Goal: Information Seeking & Learning: Learn about a topic

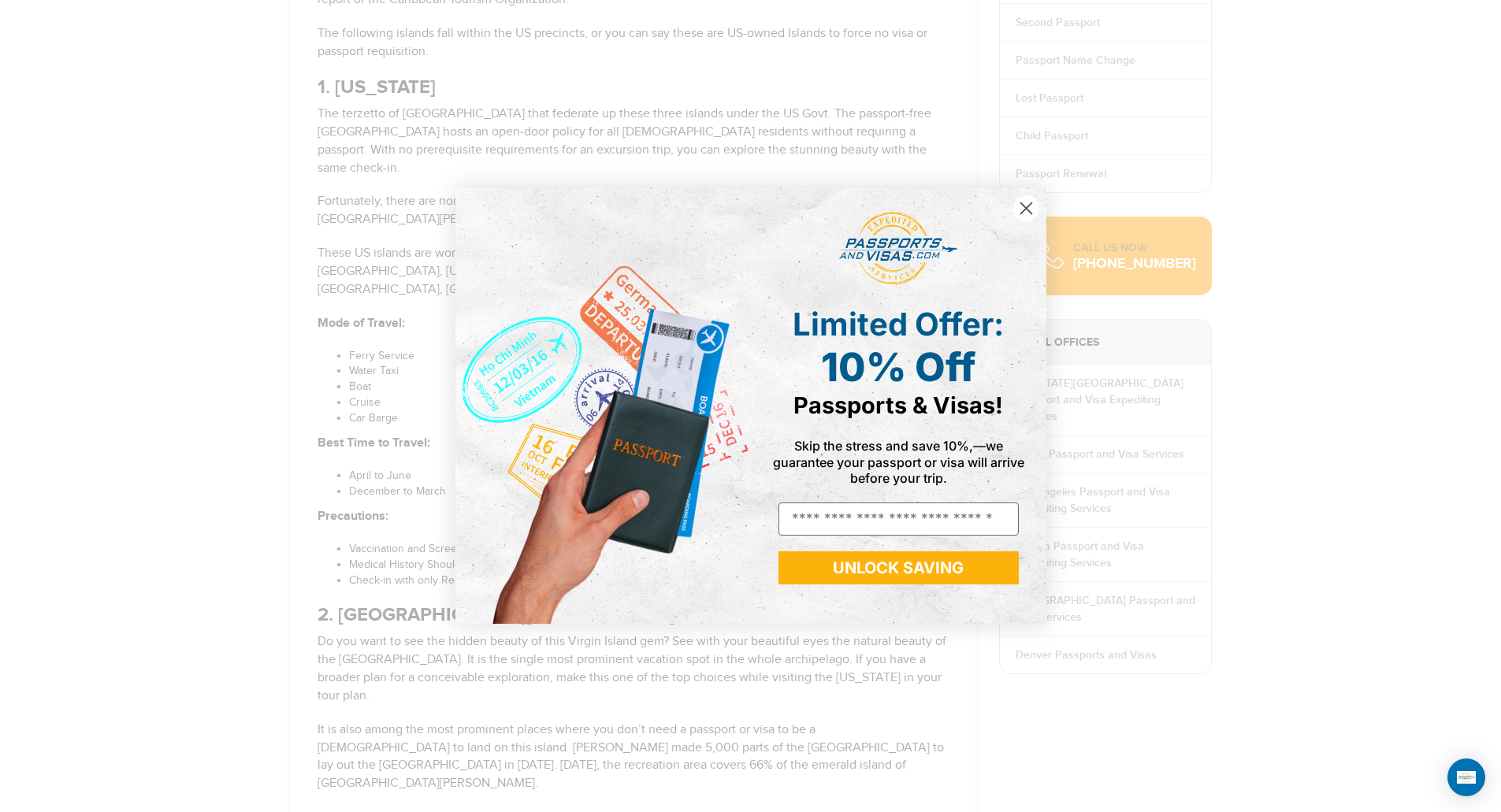
scroll to position [1654, 0]
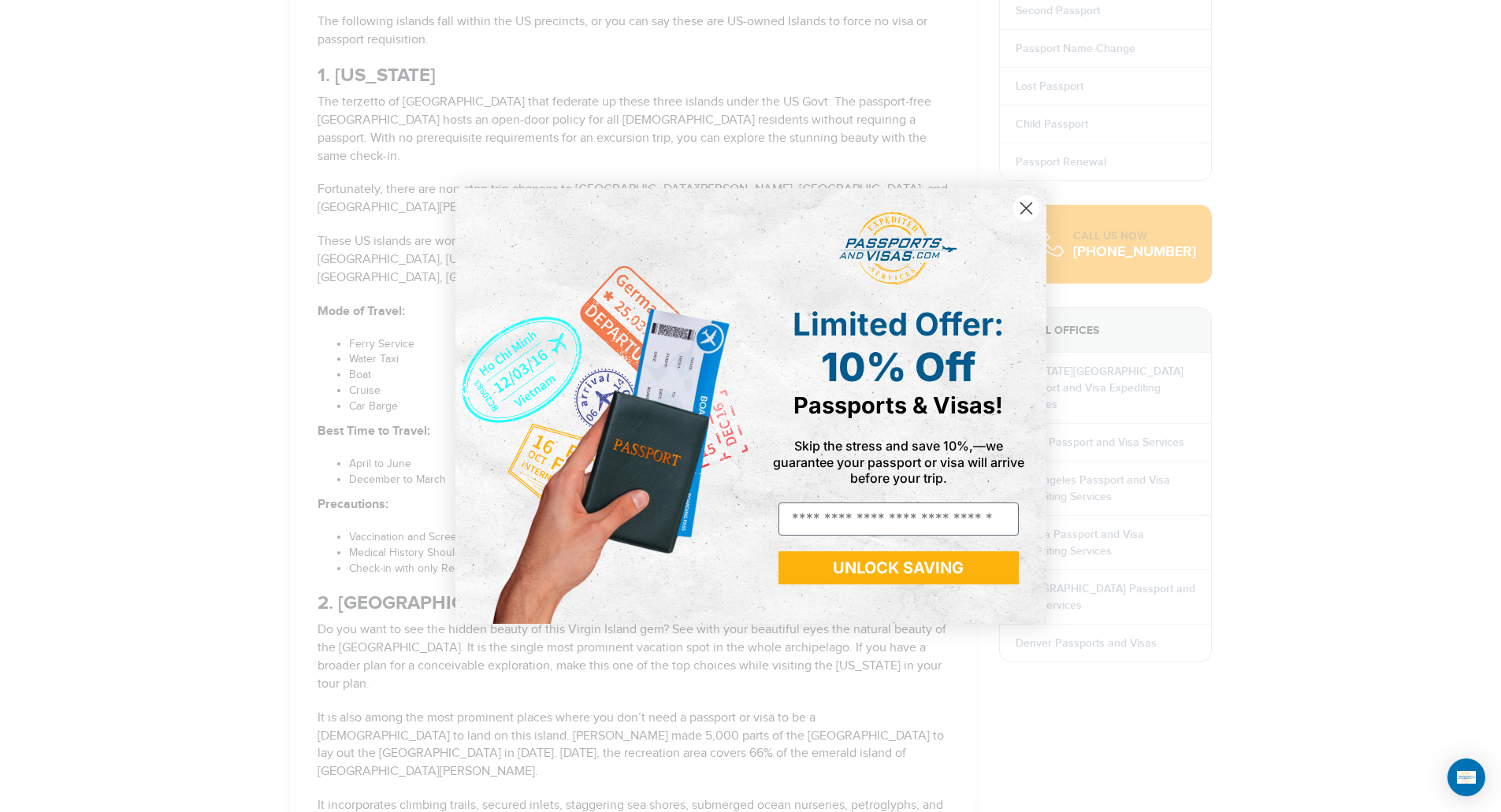
click at [1019, 212] on circle "Close dialog" at bounding box center [1025, 207] width 26 height 26
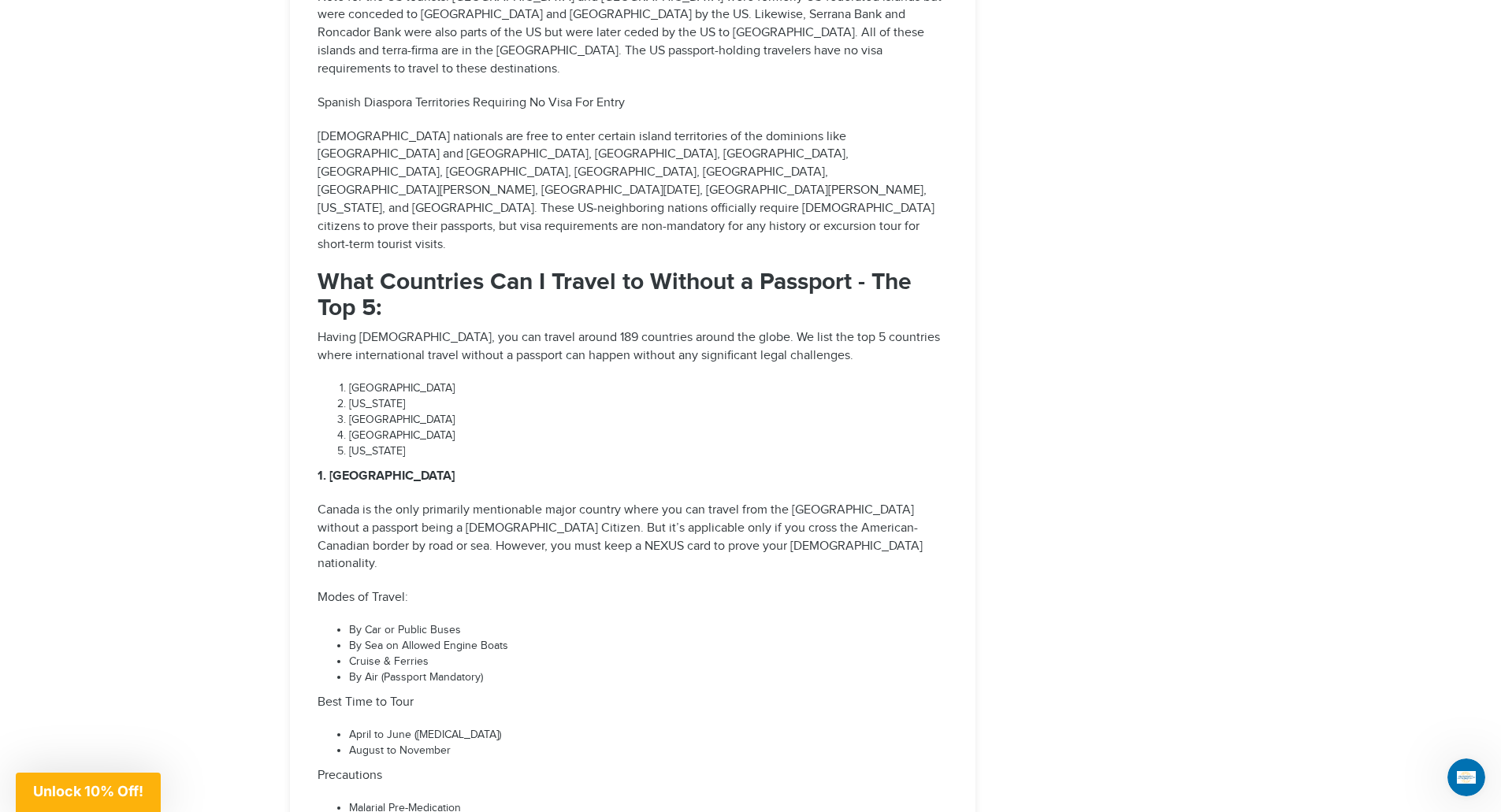
scroll to position [6459, 0]
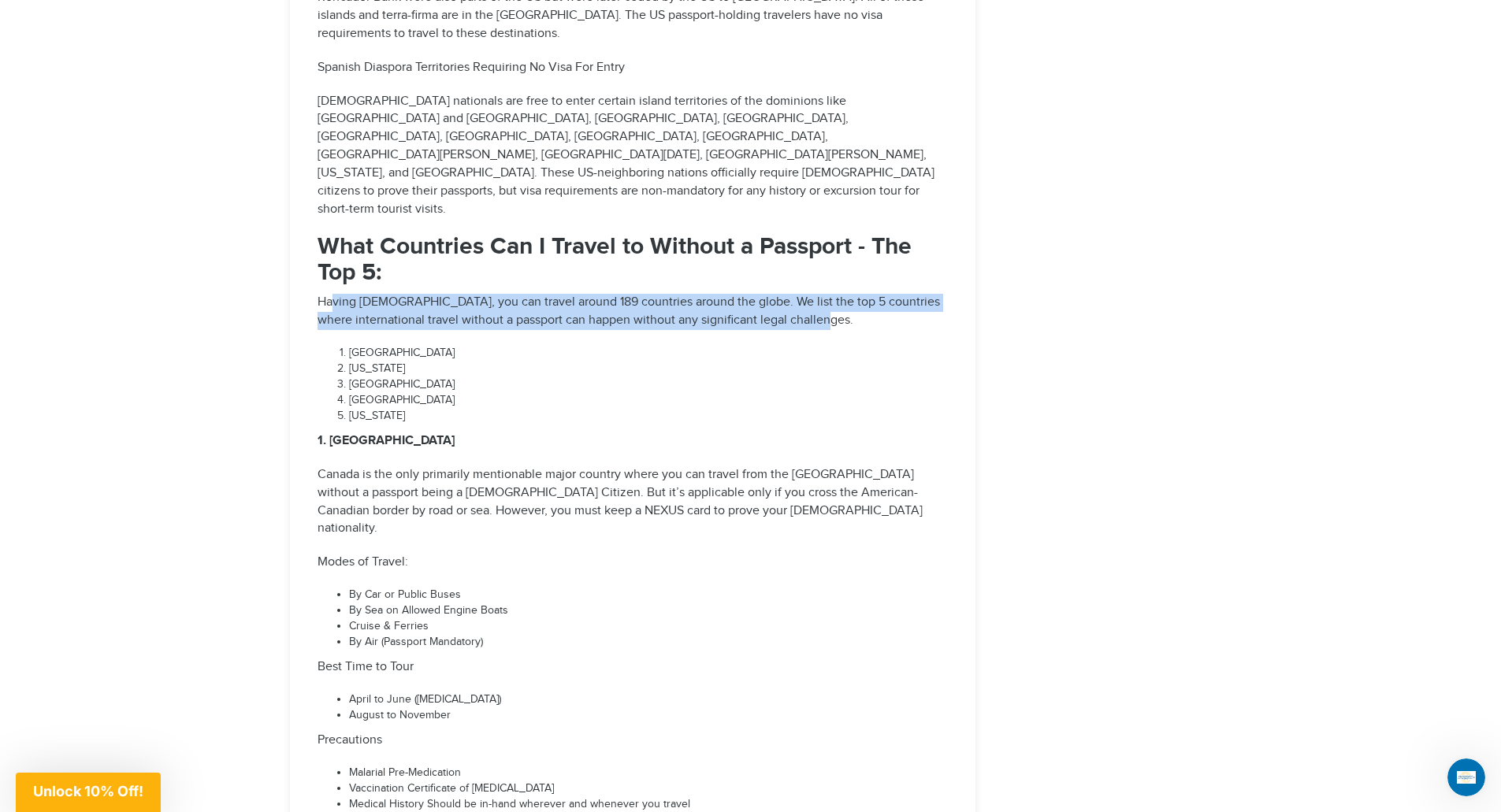
drag, startPoint x: 335, startPoint y: 103, endPoint x: 822, endPoint y: 121, distance: 487.3
click at [822, 294] on p "Having [DEMOGRAPHIC_DATA], you can travel around 189 countries around the globe…" at bounding box center [633, 312] width 631 height 37
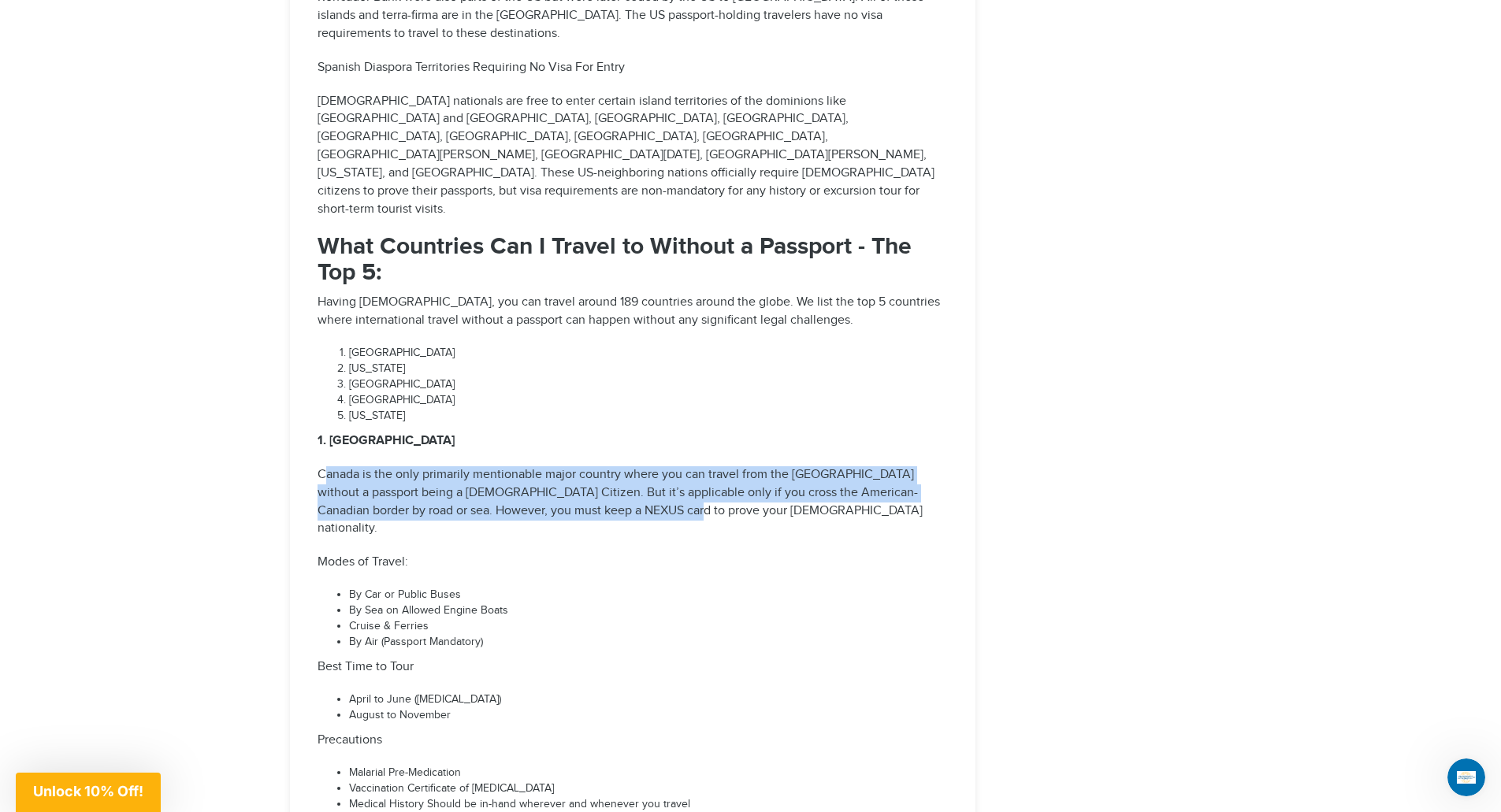
drag, startPoint x: 322, startPoint y: 278, endPoint x: 615, endPoint y: 321, distance: 296.1
click at [593, 467] on p "Canada is the only primarily mentionable major country where you can travel fro…" at bounding box center [633, 502] width 631 height 72
click at [744, 467] on p "Canada is the only primarily mentionable major country where you can travel fro…" at bounding box center [633, 502] width 631 height 72
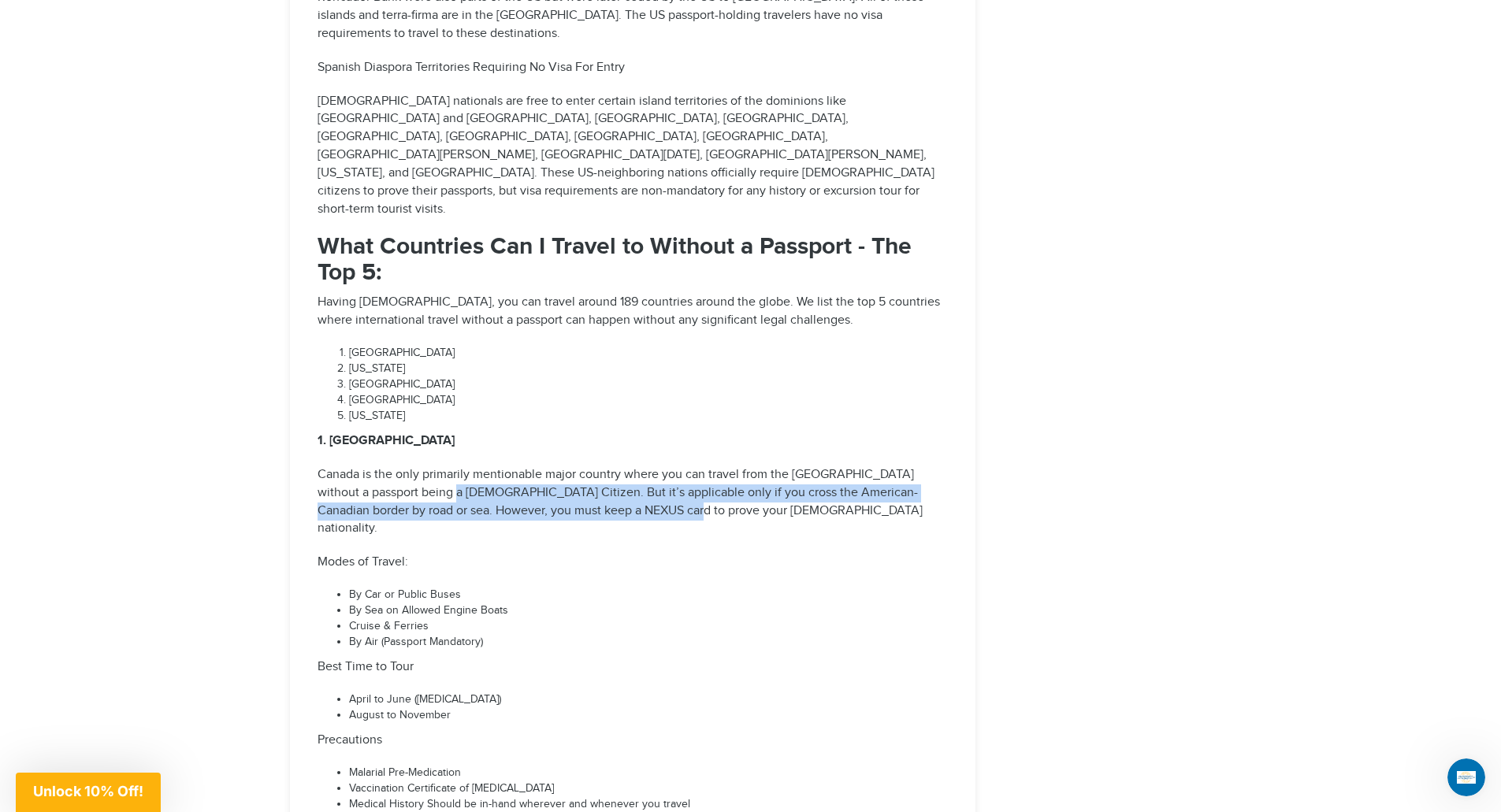
drag, startPoint x: 398, startPoint y: 295, endPoint x: 680, endPoint y: 269, distance: 283.2
click at [916, 467] on p "Canada is the only primarily mentionable major country where you can travel fro…" at bounding box center [633, 502] width 631 height 72
